Goal: Information Seeking & Learning: Learn about a topic

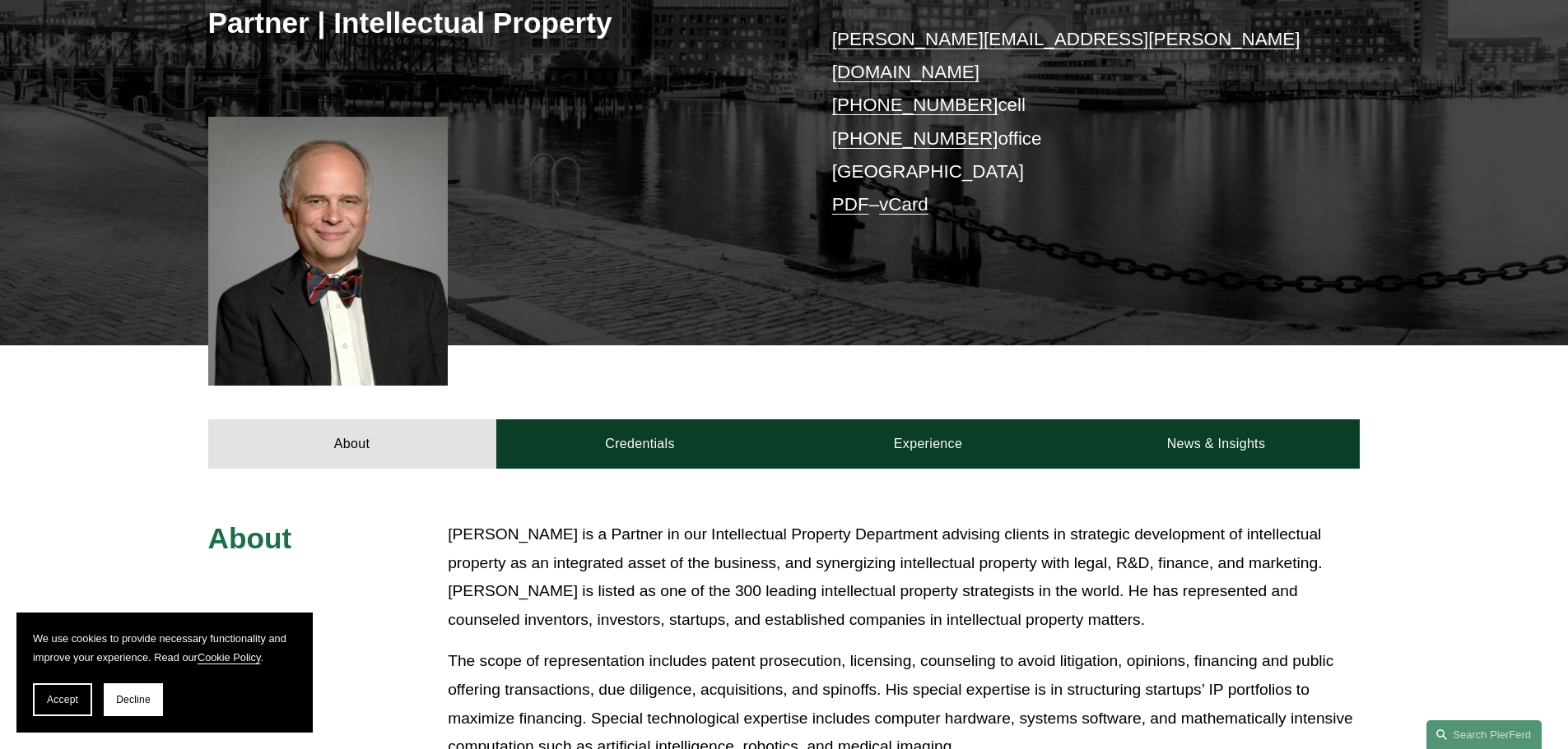
scroll to position [329, 0]
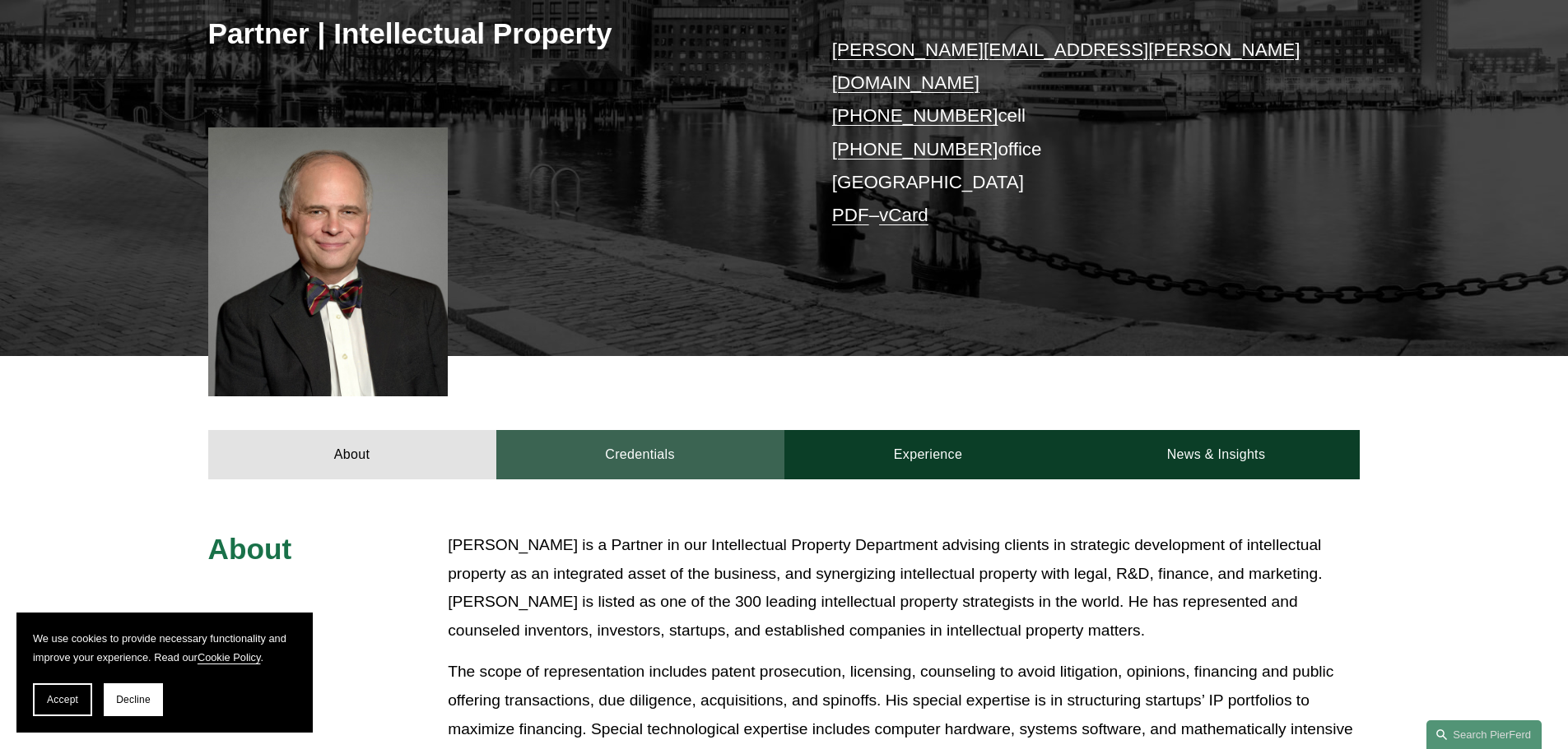
click at [646, 431] on link "Credentials" at bounding box center [640, 455] width 288 height 49
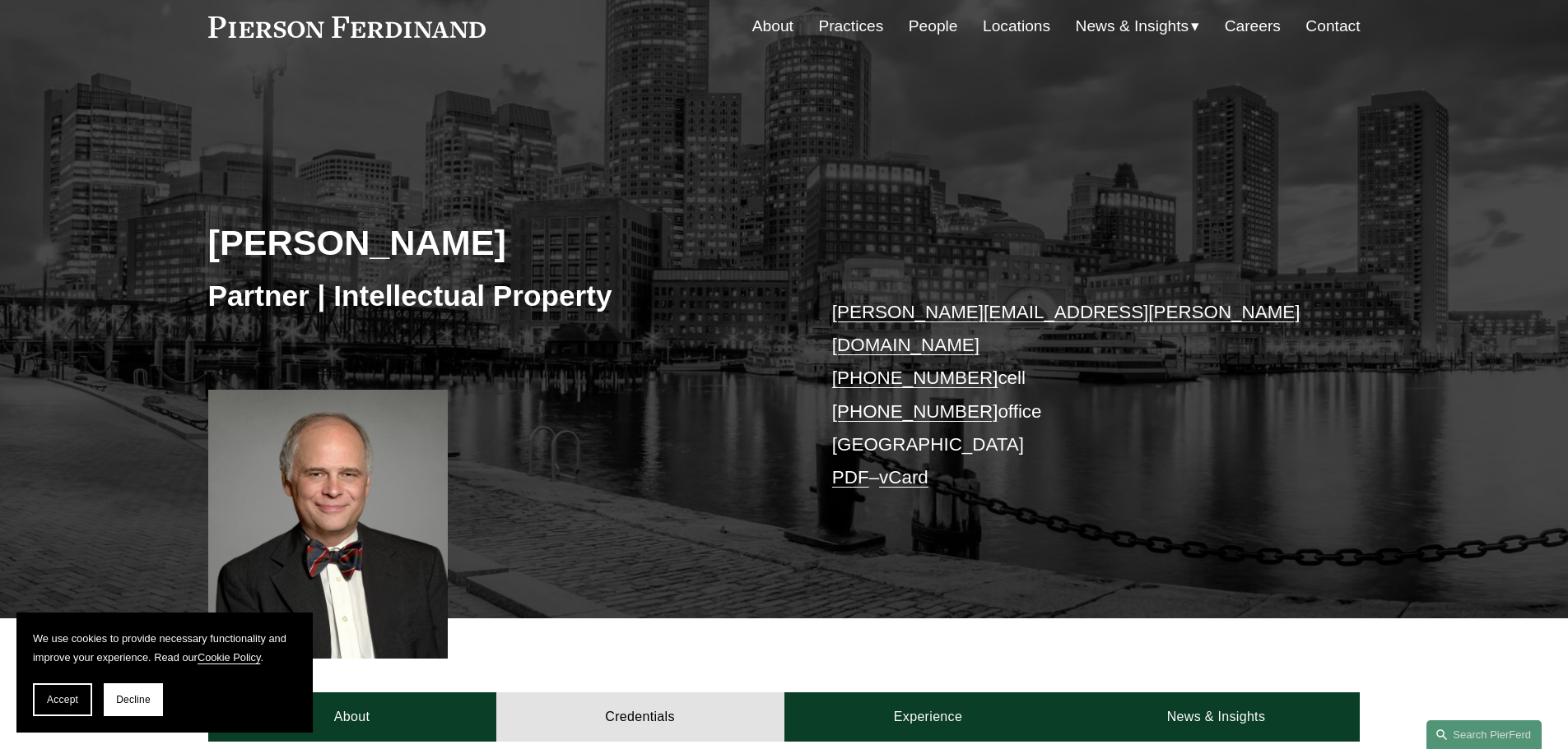
scroll to position [0, 0]
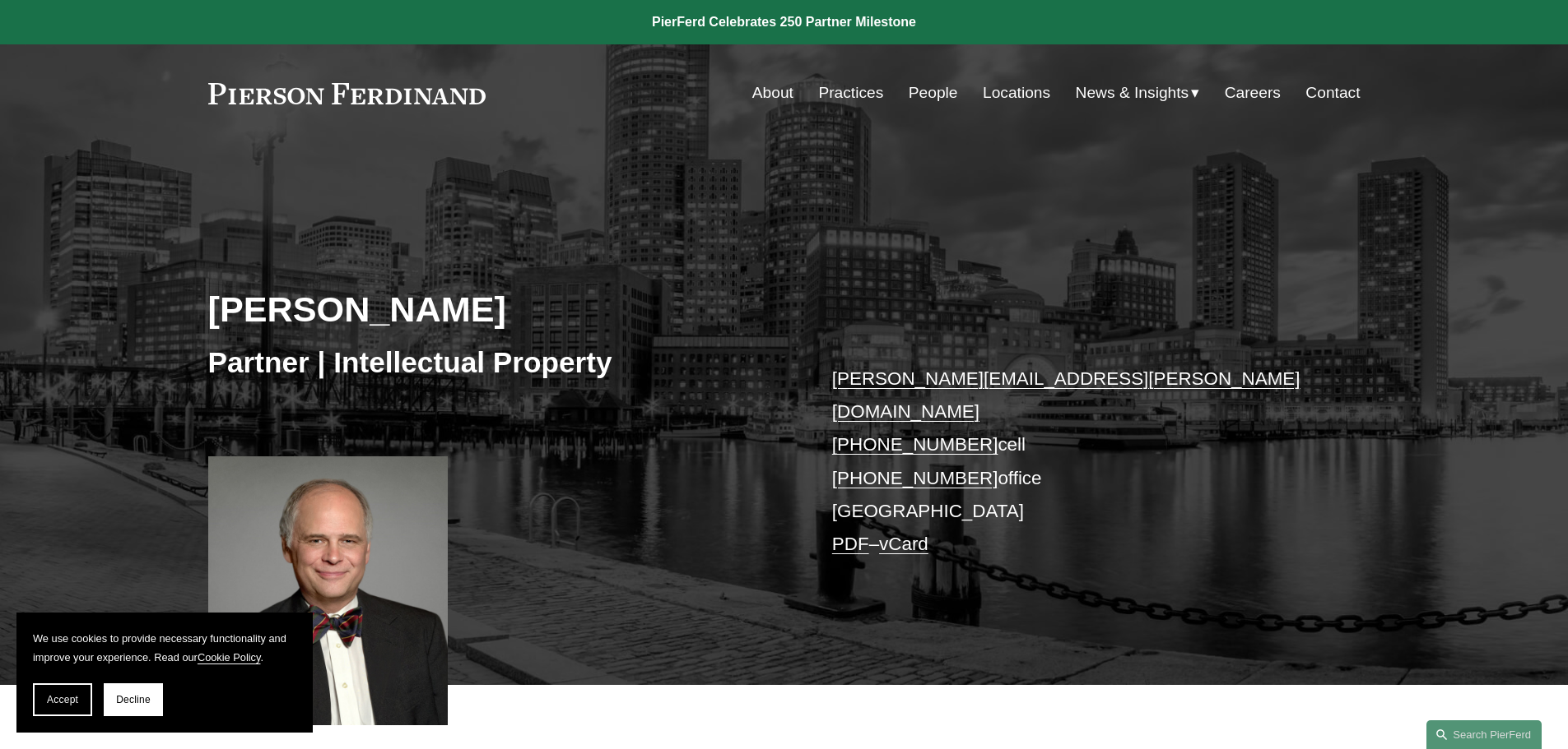
click at [1009, 92] on link "Locations" at bounding box center [1016, 92] width 68 height 31
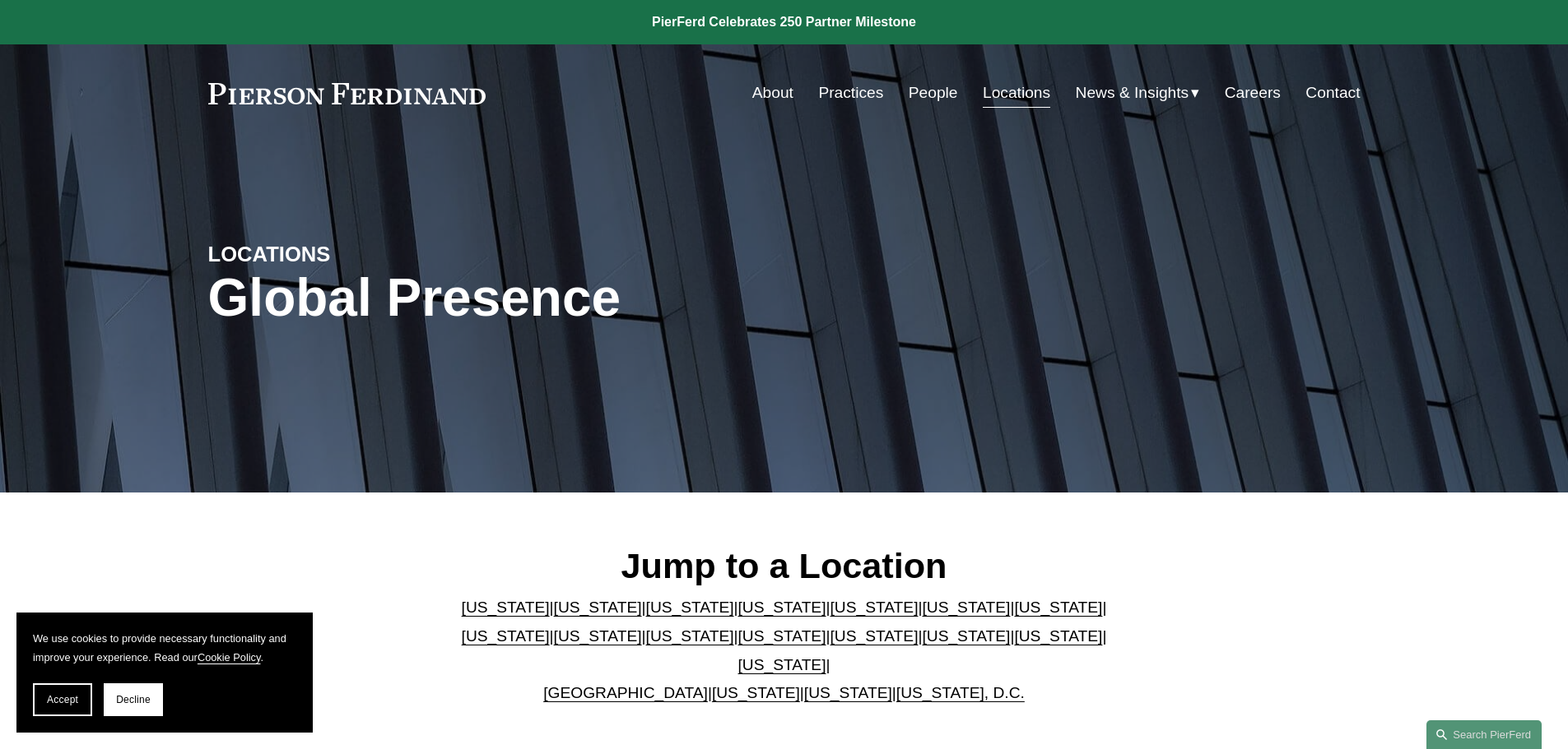
click at [934, 684] on link "Washington, D.C." at bounding box center [959, 693] width 128 height 17
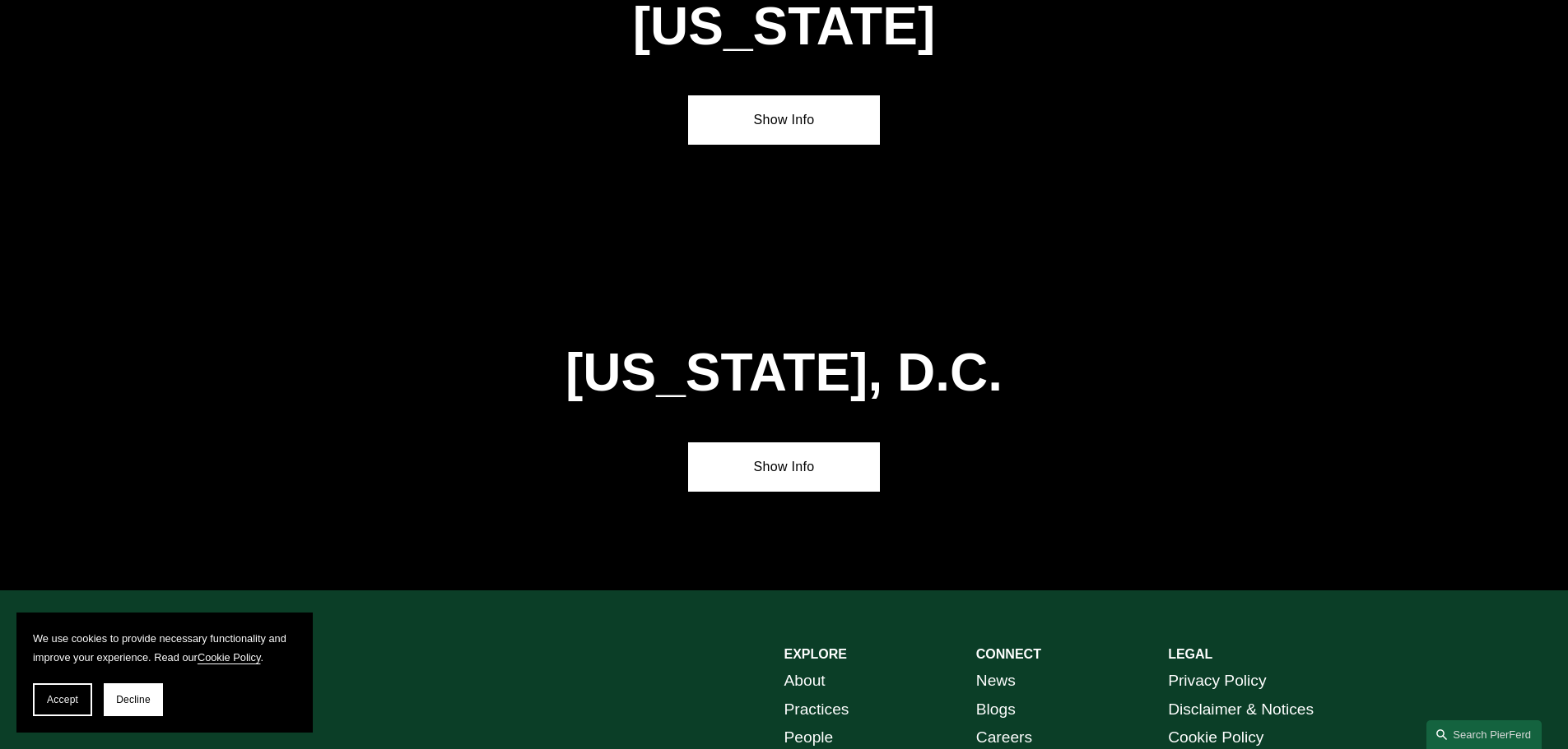
scroll to position [6959, 0]
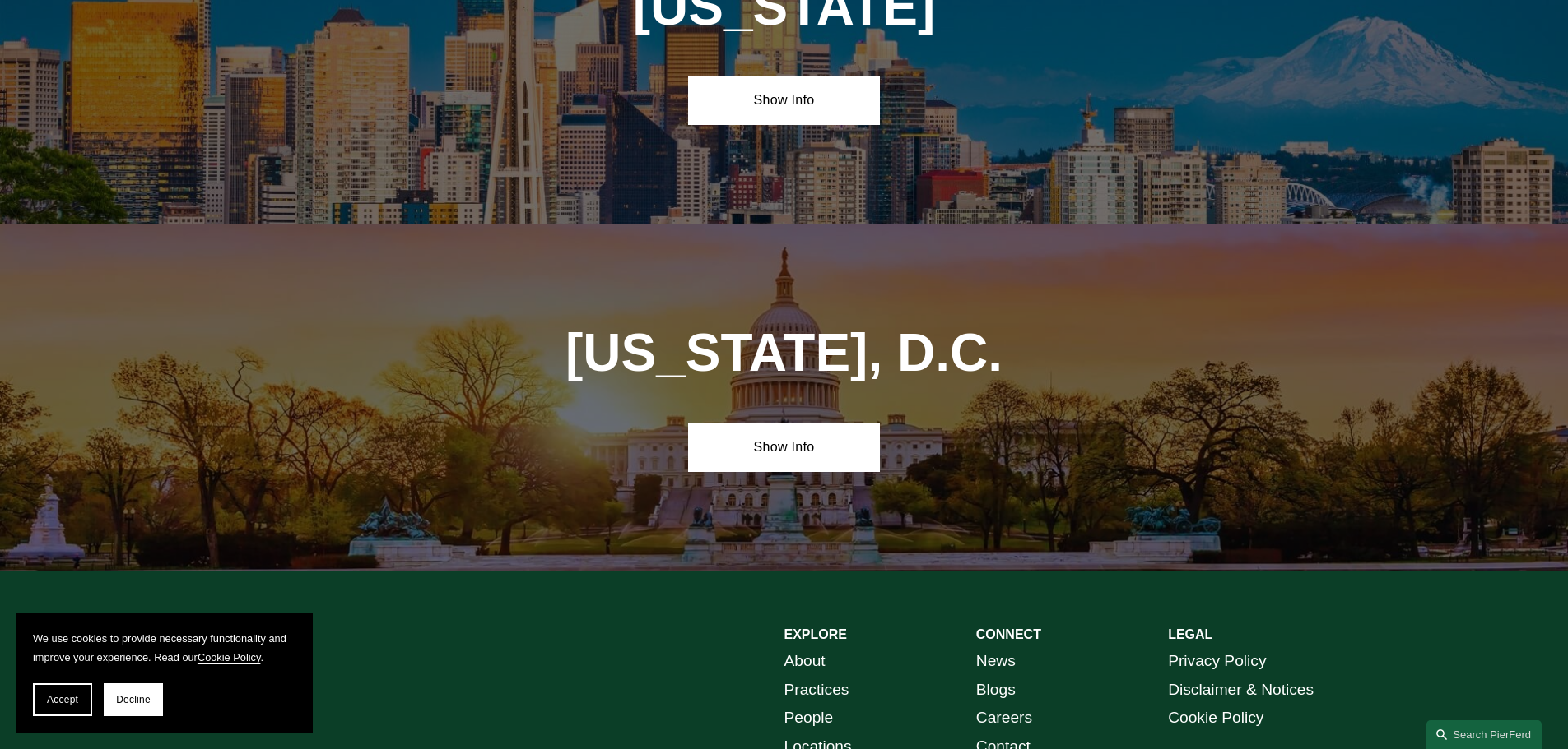
click at [823, 676] on link "Practices" at bounding box center [817, 690] width 65 height 29
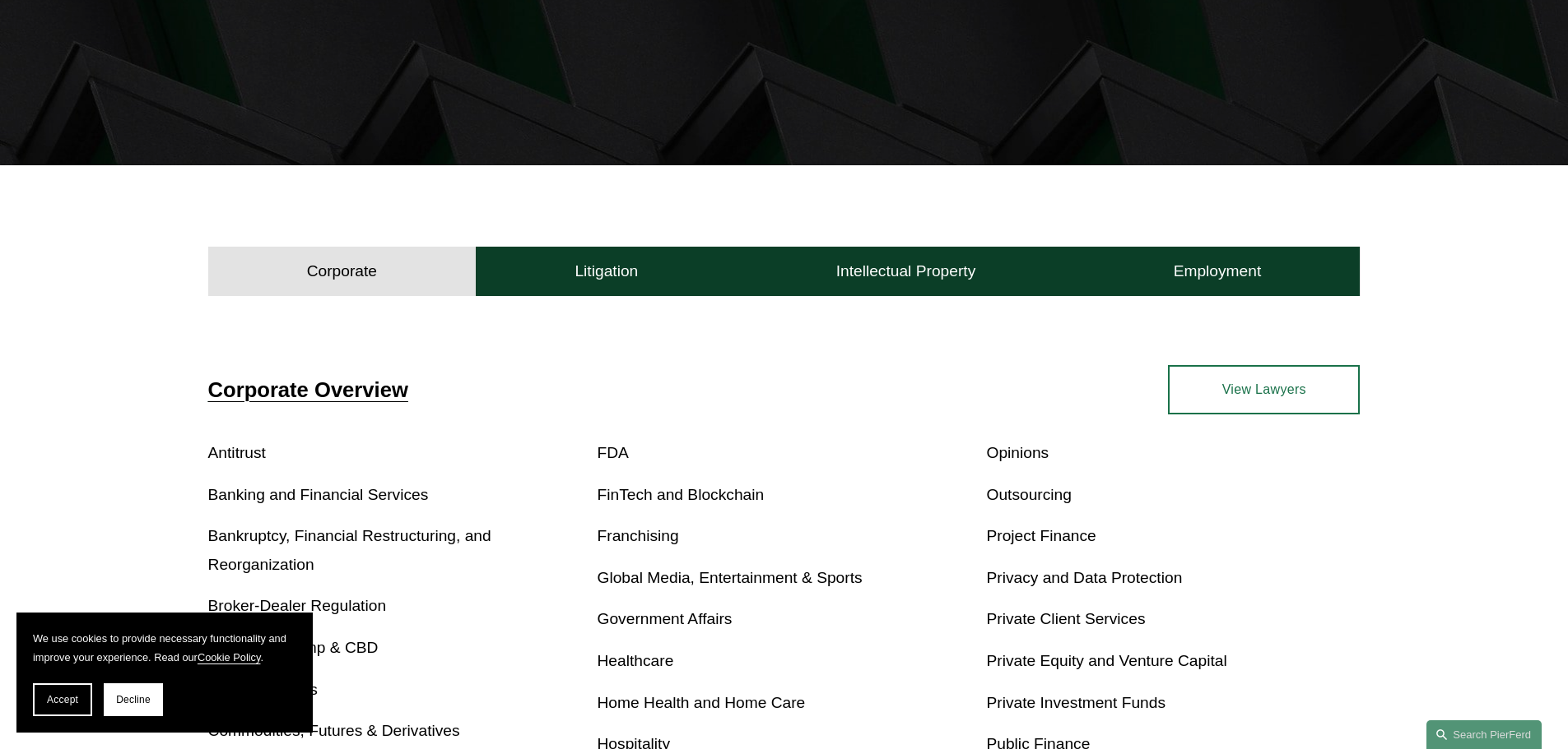
scroll to position [329, 0]
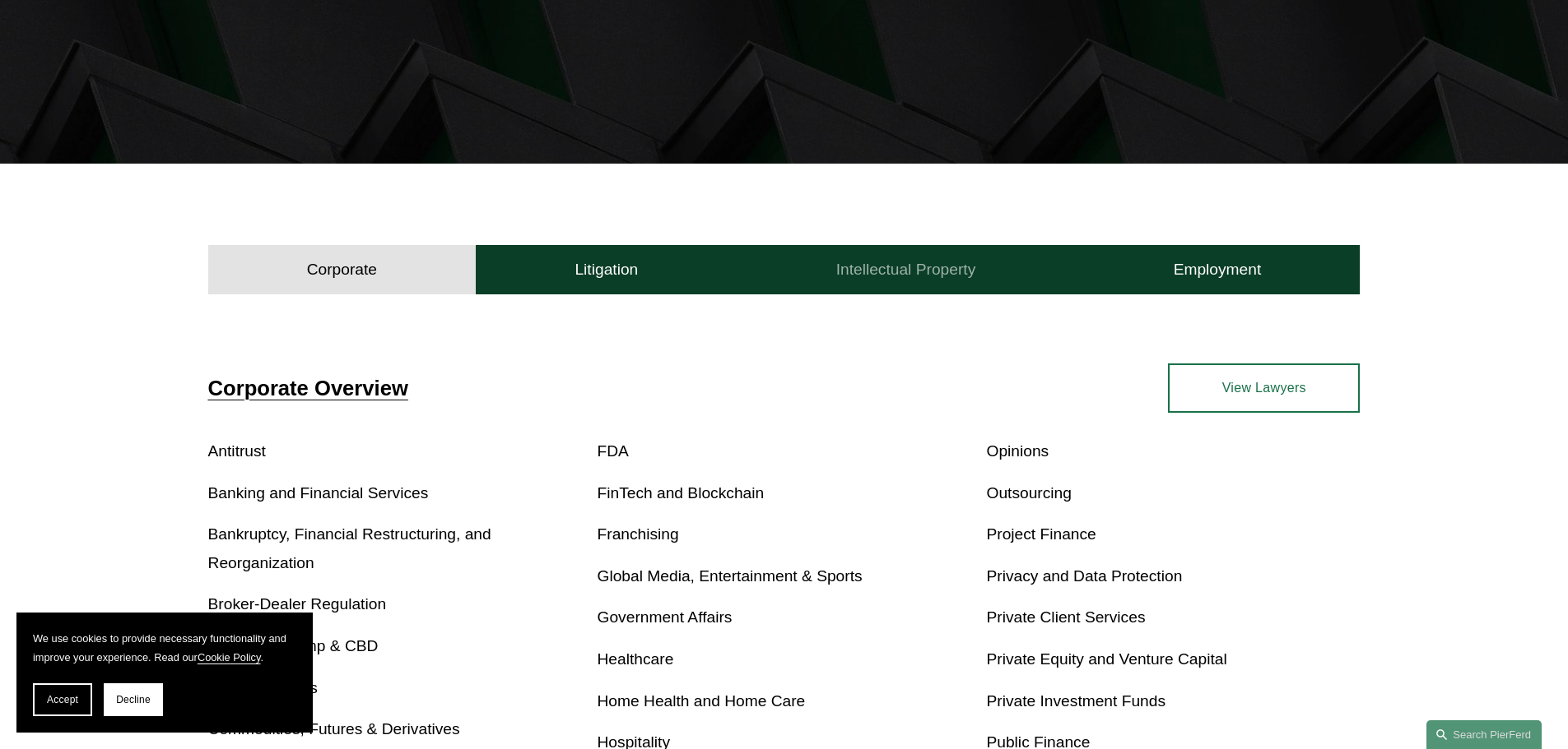
click at [890, 269] on h4 "Intellectual Property" at bounding box center [905, 269] width 140 height 20
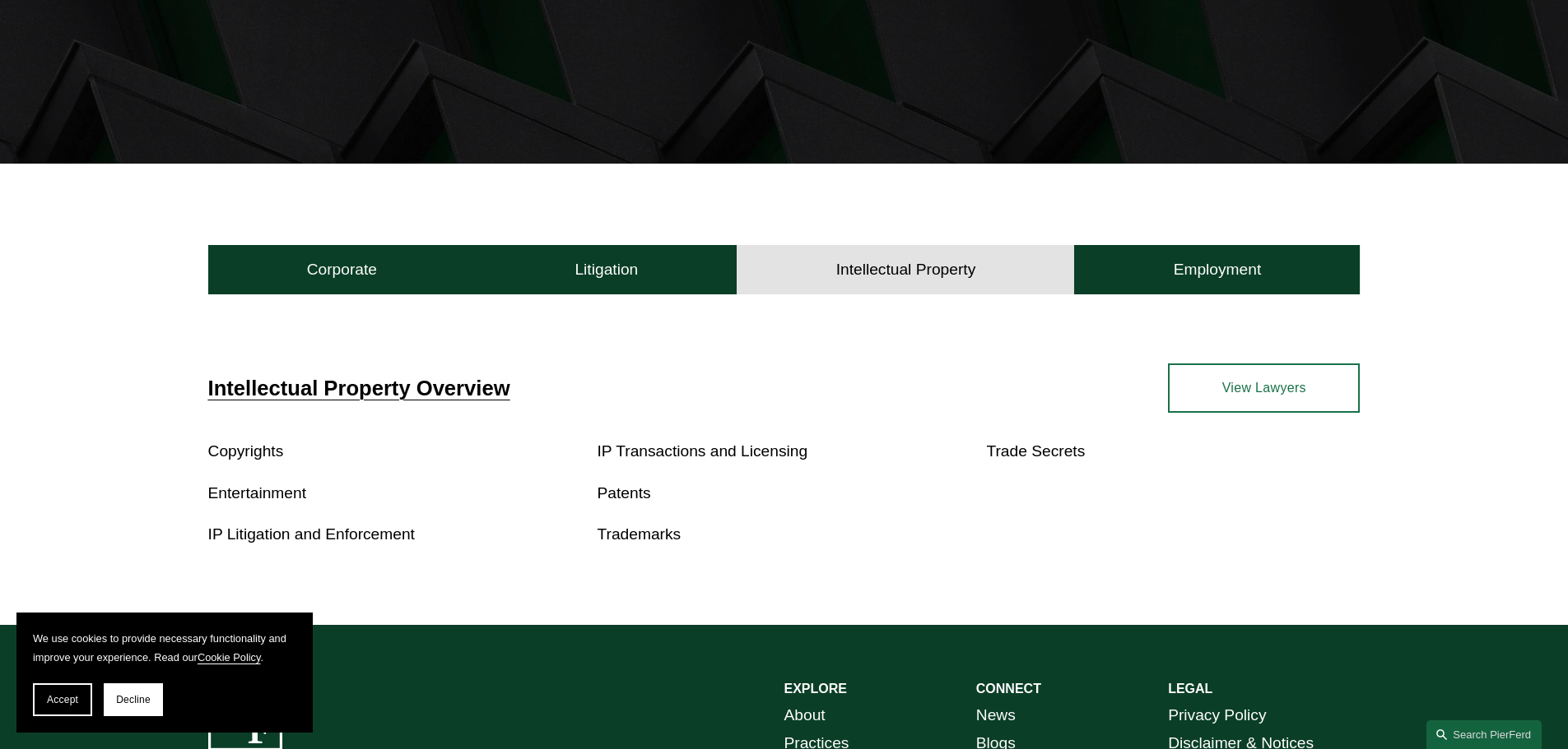
click at [640, 535] on link "Trademarks" at bounding box center [639, 534] width 84 height 17
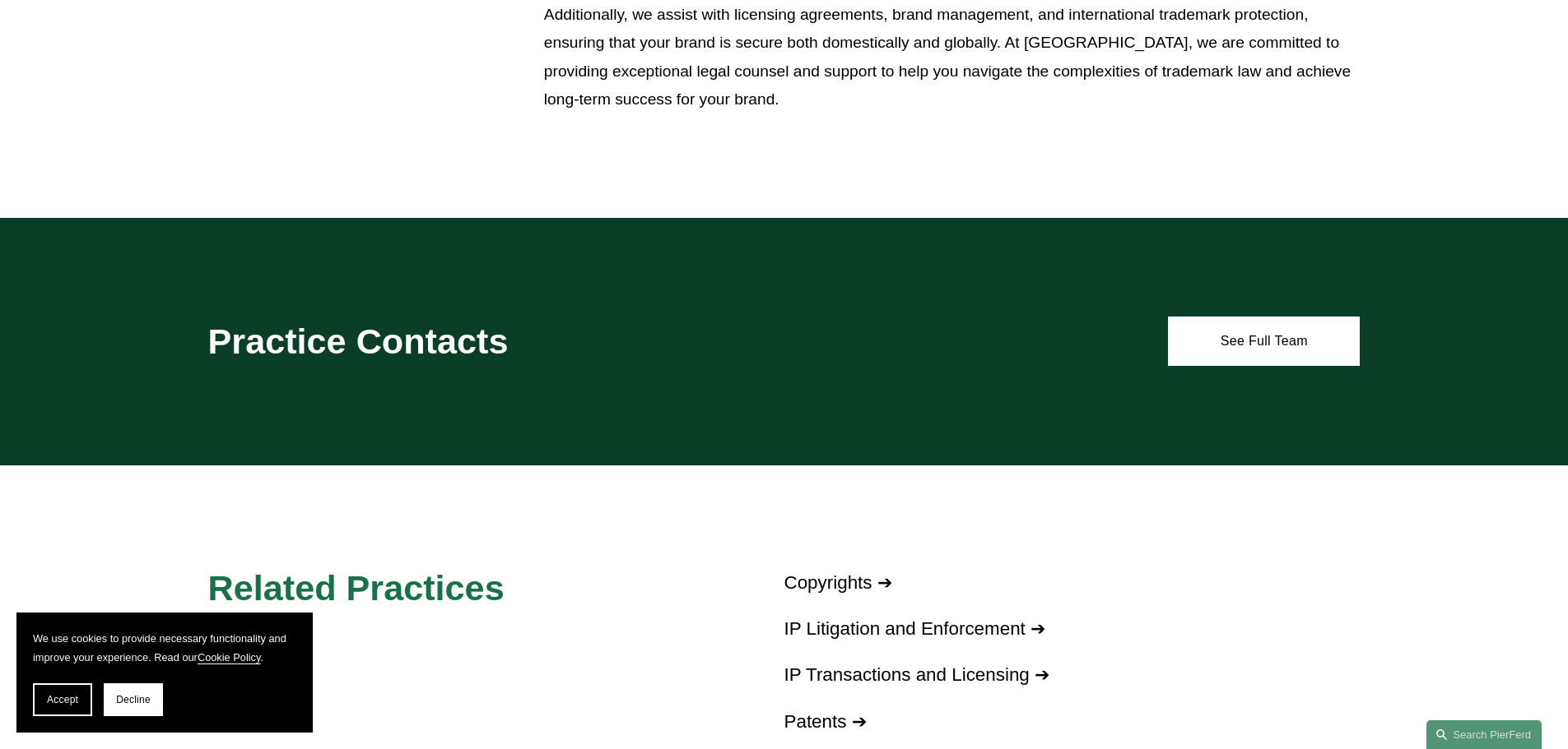
scroll to position [905, 0]
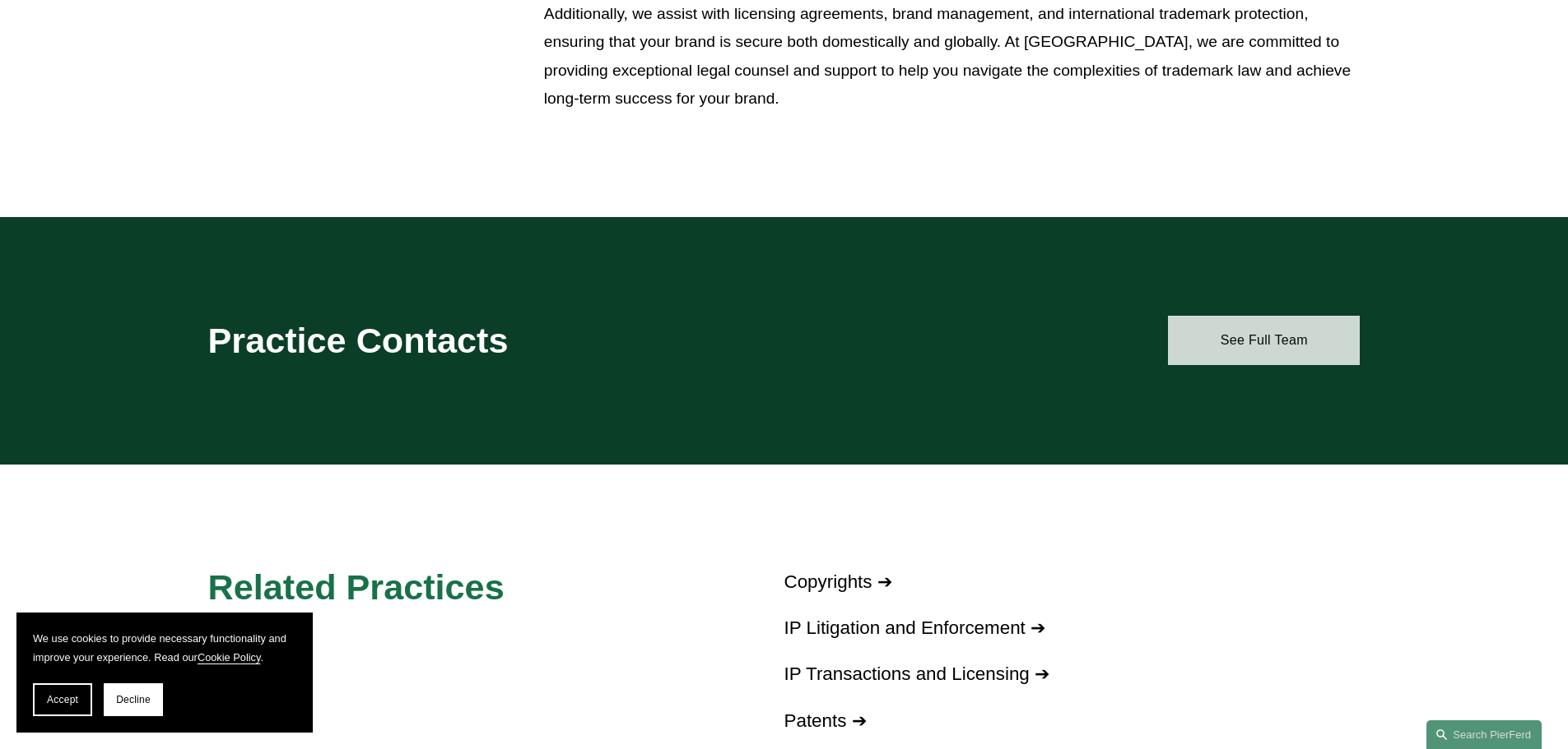
click at [1233, 350] on link "See Full Team" at bounding box center [1264, 340] width 192 height 49
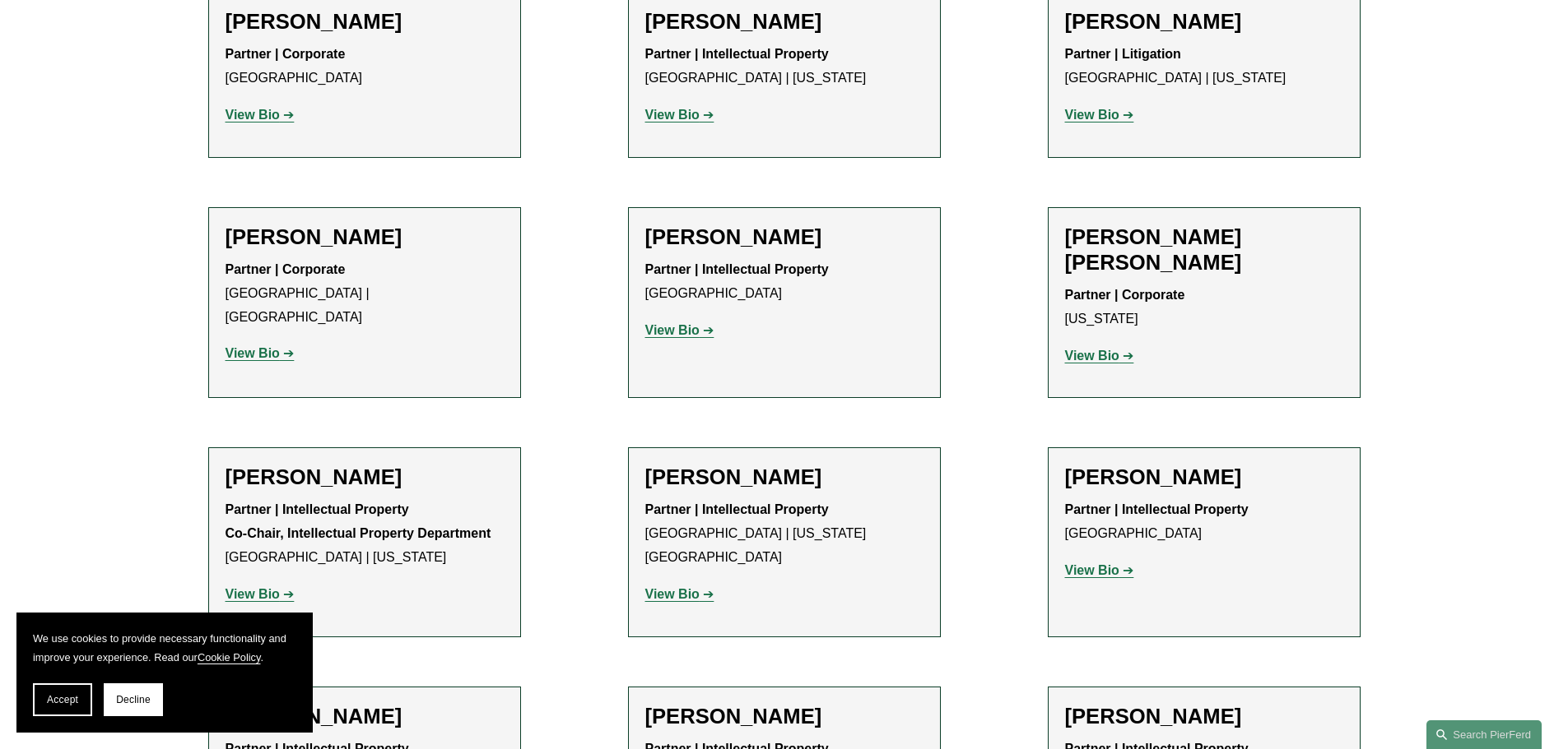
scroll to position [1069, 0]
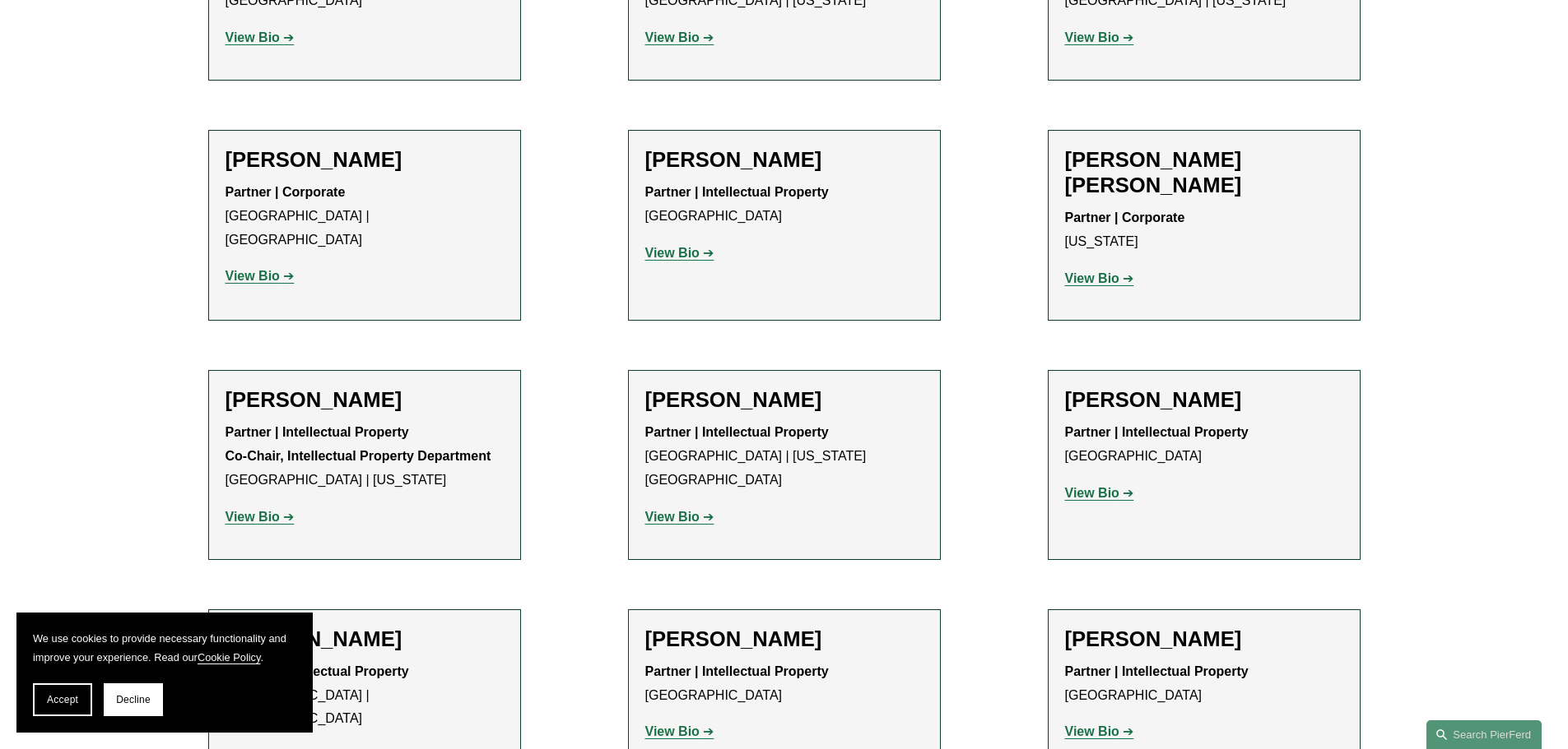
click at [1117, 486] on strong "View Bio" at bounding box center [1092, 492] width 54 height 14
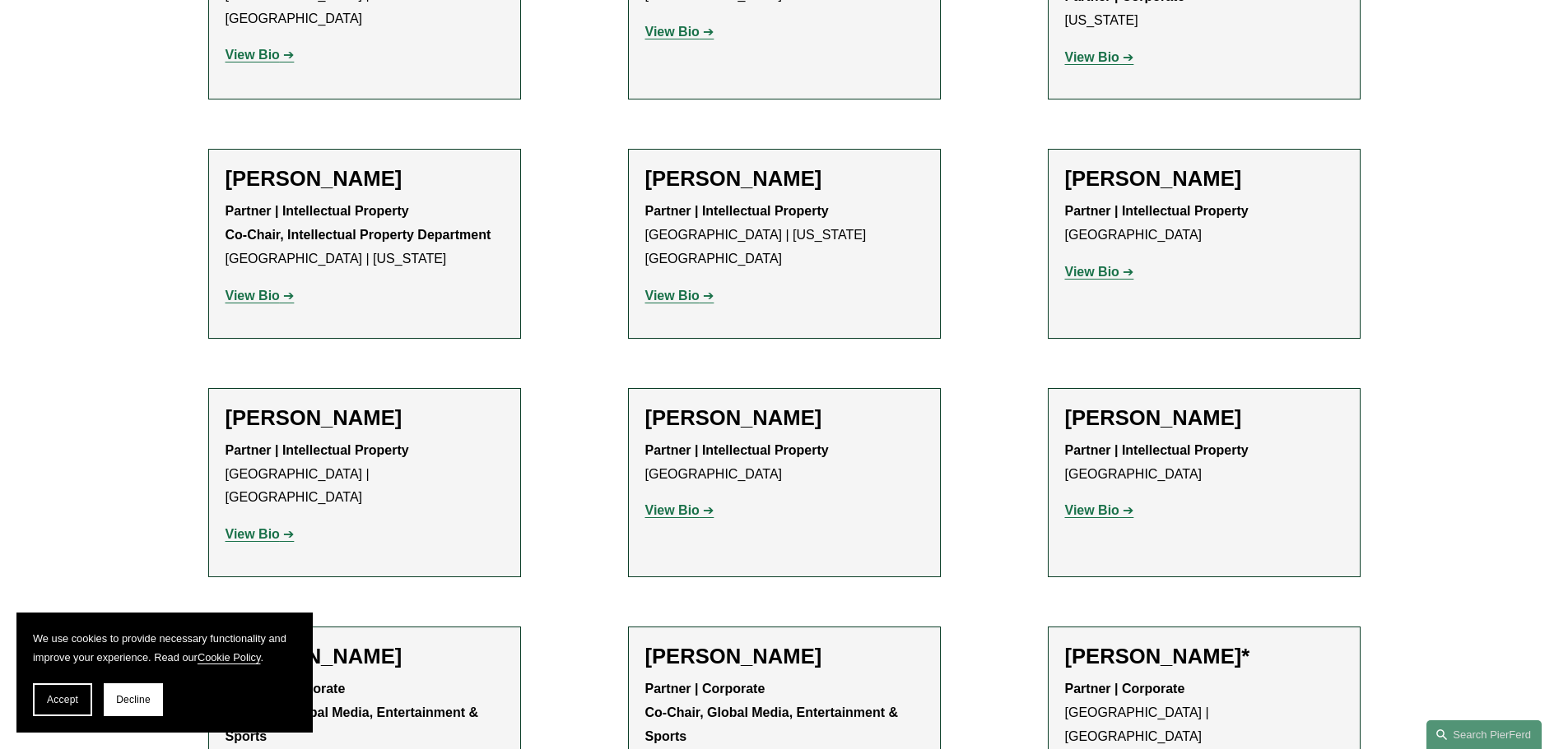
scroll to position [1234, 0]
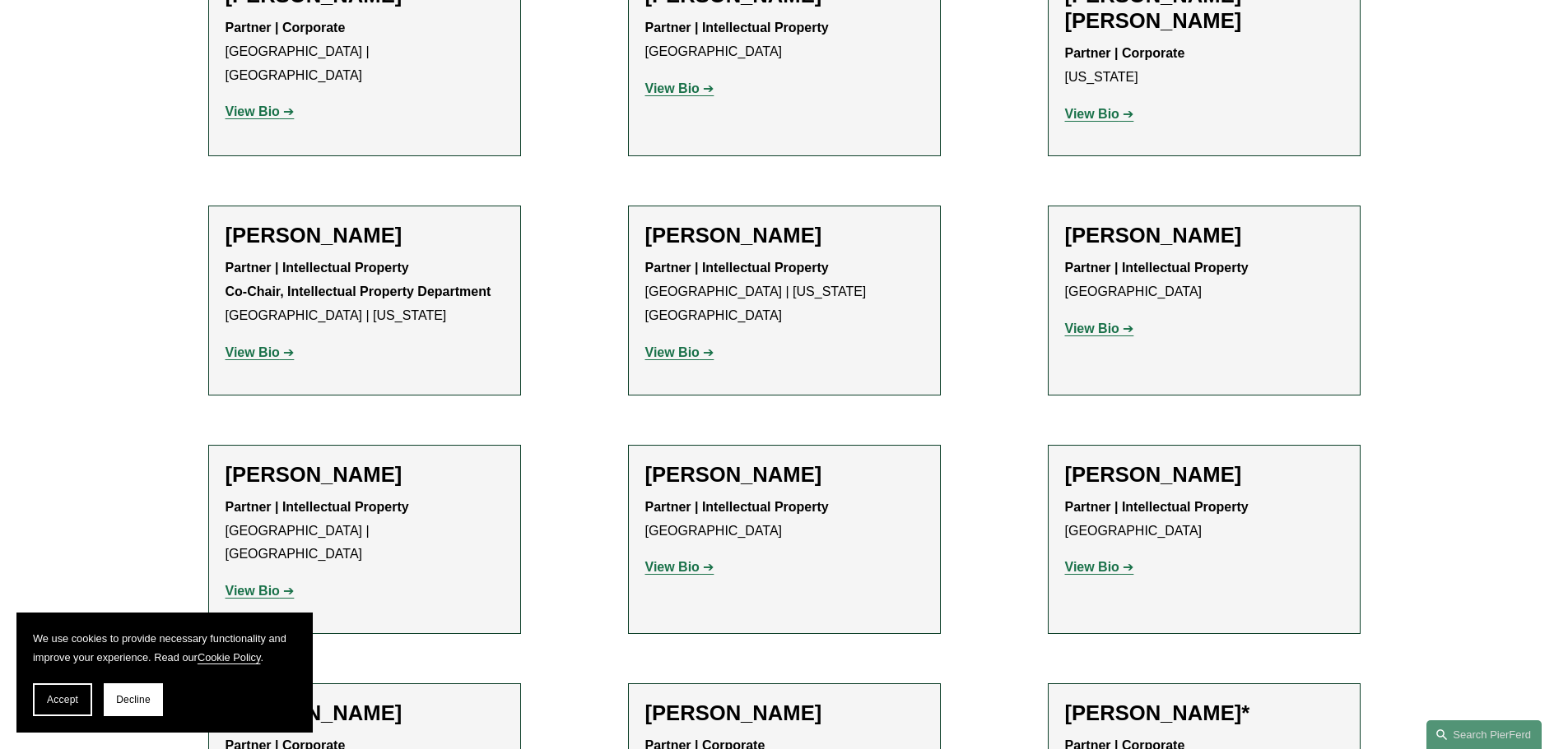
click at [1080, 321] on strong "View Bio" at bounding box center [1092, 328] width 54 height 14
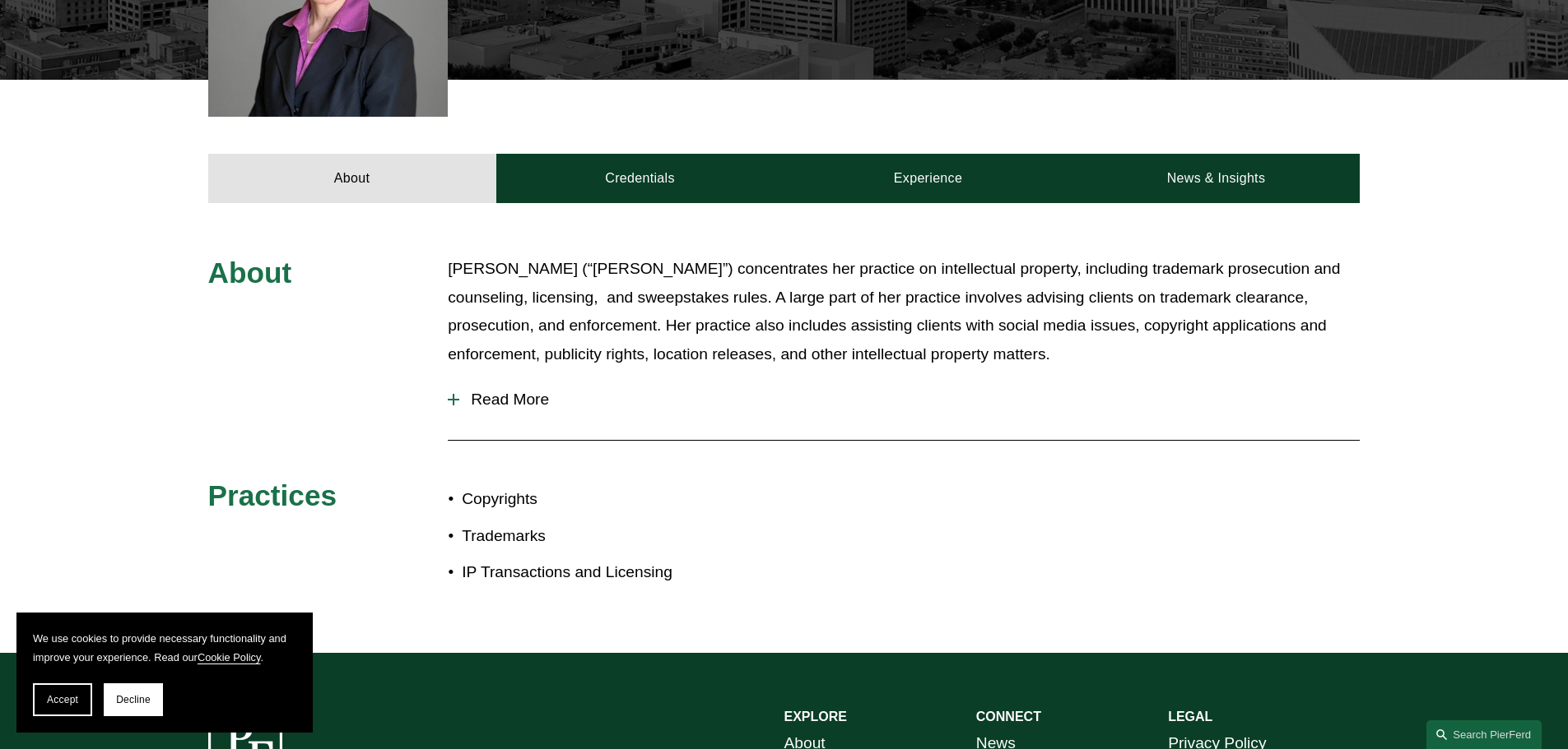
scroll to position [576, 0]
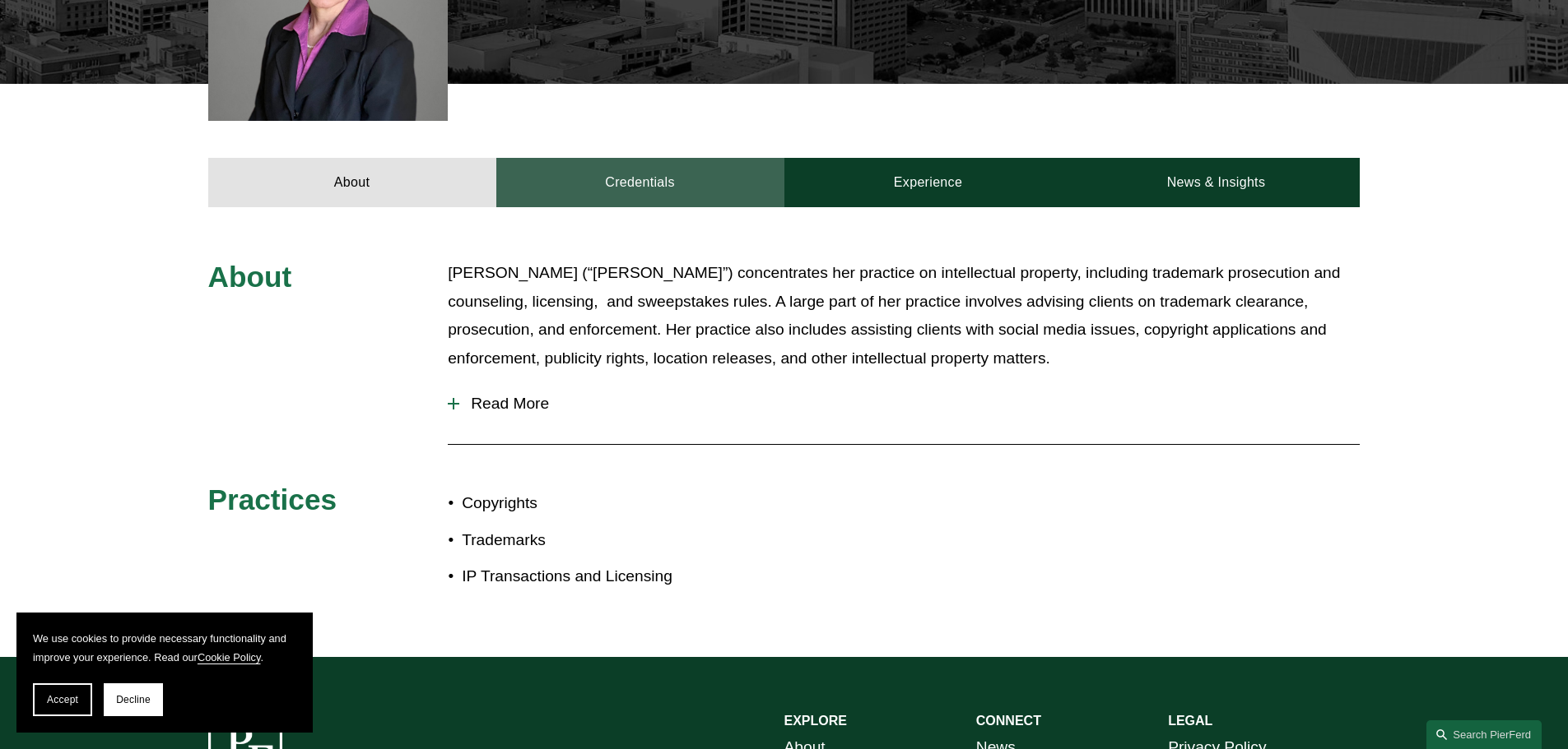
click at [697, 188] on link "Credentials" at bounding box center [640, 182] width 288 height 49
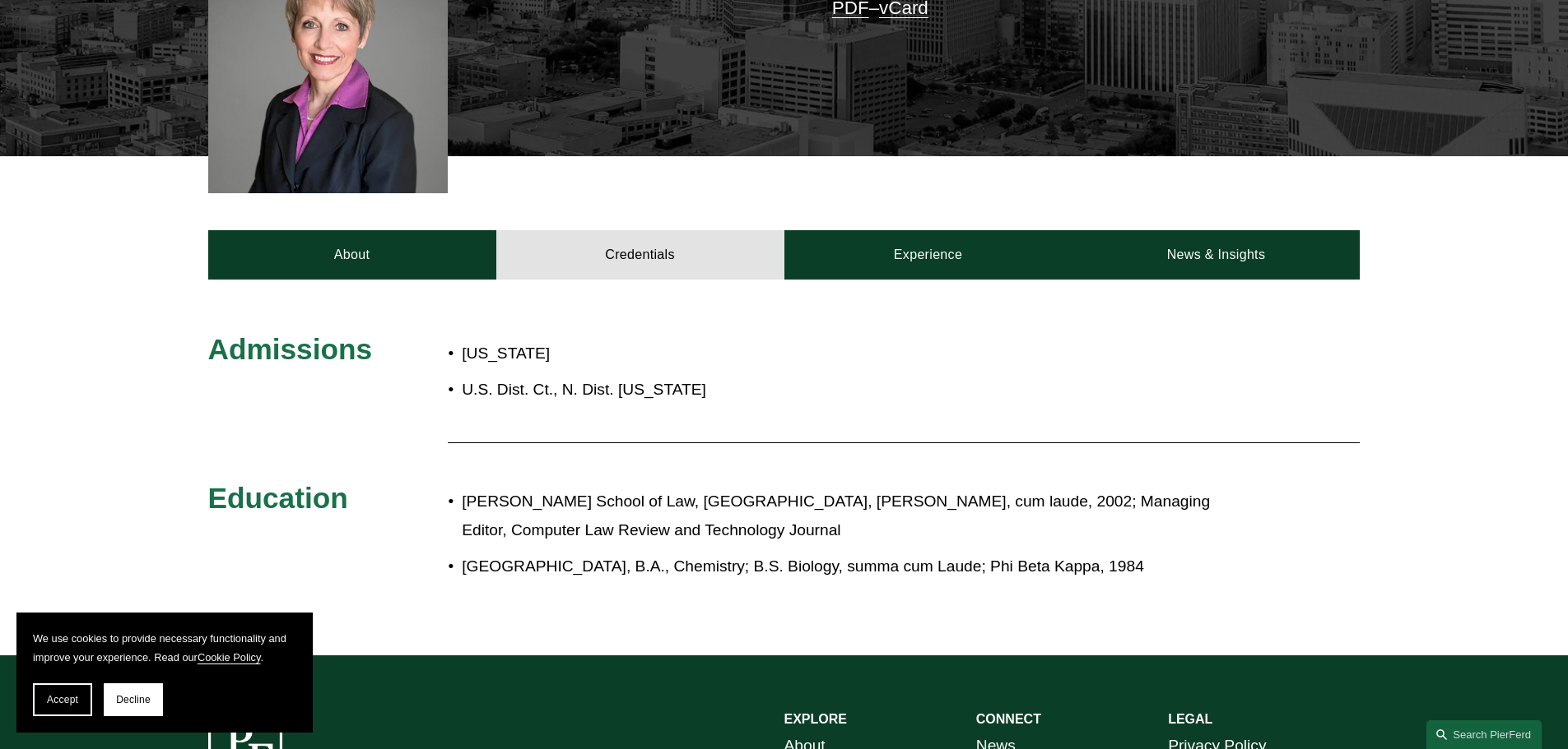
scroll to position [412, 0]
